Goal: Task Accomplishment & Management: Use online tool/utility

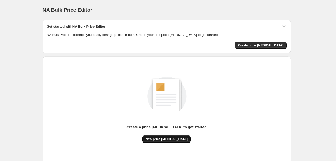
click at [167, 136] on button "New price [MEDICAL_DATA]" at bounding box center [166, 139] width 48 height 7
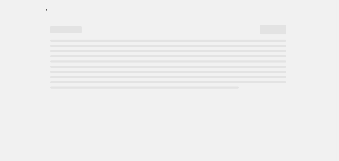
select select "percentage"
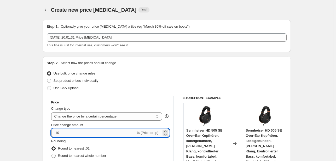
click at [88, 136] on input "-10" at bounding box center [93, 133] width 84 height 8
type input "-1"
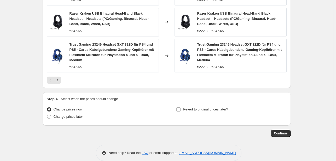
scroll to position [405, 0]
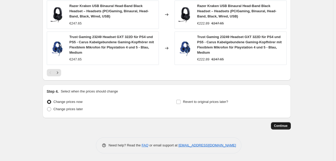
type input "-30"
click at [279, 123] on button "Continue" at bounding box center [281, 126] width 20 height 7
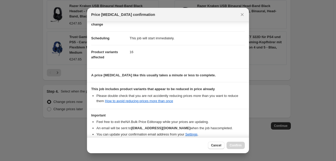
scroll to position [58, 0]
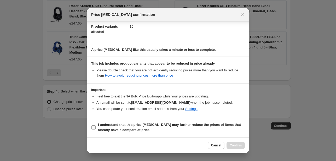
click at [171, 127] on span "I understand that this price [MEDICAL_DATA] may further reduce the prices of it…" at bounding box center [171, 128] width 147 height 10
click at [96, 127] on input "I understand that this price [MEDICAL_DATA] may further reduce the prices of it…" at bounding box center [93, 128] width 4 height 4
checkbox input "true"
click at [234, 145] on span "Confirm" at bounding box center [236, 146] width 12 height 4
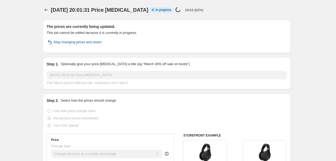
select select "percentage"
